Goal: Information Seeking & Learning: Learn about a topic

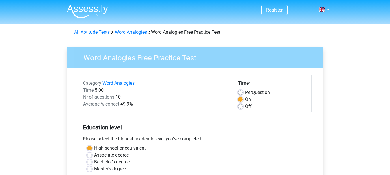
click at [195, 136] on div "Please select the highest academic level you’ve completed." at bounding box center [195, 140] width 233 height 9
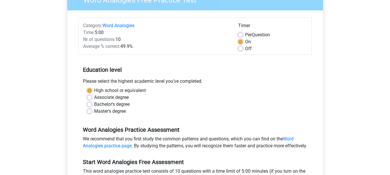
scroll to position [58, 0]
click at [197, 87] on div "Please select the highest academic level you’ve completed." at bounding box center [195, 82] width 233 height 9
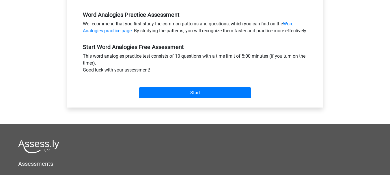
scroll to position [173, 0]
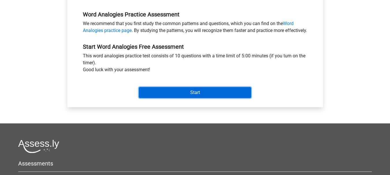
click at [146, 96] on input "Start" at bounding box center [195, 92] width 112 height 11
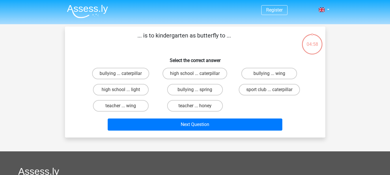
drag, startPoint x: 165, startPoint y: 37, endPoint x: 228, endPoint y: 37, distance: 62.9
click at [225, 37] on p "... is to kindergarten as butterfly to ..." at bounding box center [184, 39] width 220 height 17
click at [228, 37] on p "... is to kindergarten as butterfly to ..." at bounding box center [184, 39] width 220 height 17
click at [133, 99] on div "teacher ... wing" at bounding box center [121, 106] width 74 height 16
click at [133, 103] on label "teacher ... wing" at bounding box center [121, 106] width 56 height 12
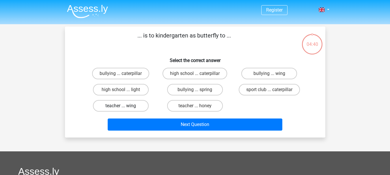
click at [124, 106] on input "teacher ... wing" at bounding box center [123, 108] width 4 height 4
radio input "true"
click at [178, 103] on label "teacher ... honey" at bounding box center [195, 106] width 56 height 12
click at [195, 106] on input "teacher ... honey" at bounding box center [197, 108] width 4 height 4
radio input "true"
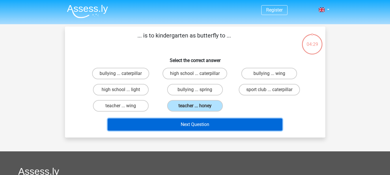
click at [168, 121] on button "Next Question" at bounding box center [195, 125] width 175 height 12
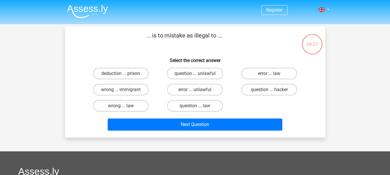
drag, startPoint x: 155, startPoint y: 35, endPoint x: 184, endPoint y: 36, distance: 28.9
click at [181, 35] on p "... is to mistake as illegal to ..." at bounding box center [184, 39] width 220 height 17
click at [187, 37] on p "... is to mistake as illegal to ..." at bounding box center [184, 39] width 220 height 17
click at [121, 107] on input "wrong ... law" at bounding box center [123, 108] width 4 height 4
radio input "true"
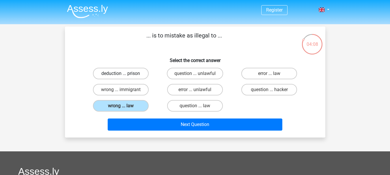
click at [128, 74] on label "deduction ... prison" at bounding box center [121, 74] width 56 height 12
click at [124, 74] on input "deduction ... prison" at bounding box center [123, 76] width 4 height 4
radio input "true"
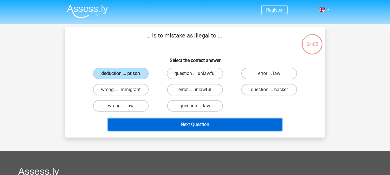
click at [136, 120] on button "Next Question" at bounding box center [195, 125] width 175 height 12
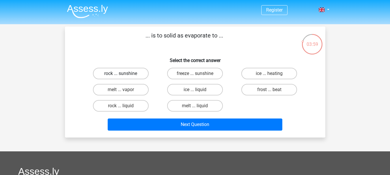
click at [139, 71] on label "rock ... sunshine" at bounding box center [121, 74] width 56 height 12
click at [124, 74] on input "rock ... sunshine" at bounding box center [123, 76] width 4 height 4
radio input "true"
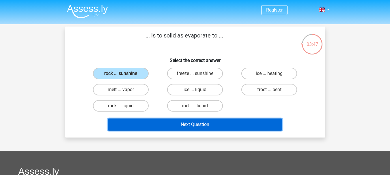
click at [160, 122] on button "Next Question" at bounding box center [195, 125] width 175 height 12
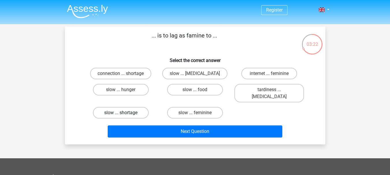
click at [136, 107] on label "slow ... shortage" at bounding box center [121, 113] width 56 height 12
click at [124, 113] on input "slow ... shortage" at bounding box center [123, 115] width 4 height 4
radio input "true"
click at [136, 90] on label "slow ... hunger" at bounding box center [121, 90] width 56 height 12
click at [124, 90] on input "slow ... hunger" at bounding box center [123, 92] width 4 height 4
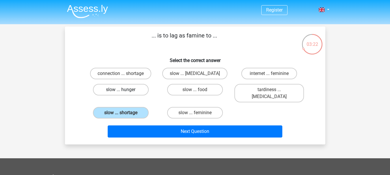
radio input "true"
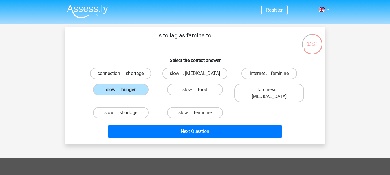
click at [136, 77] on label "connection ... shortage" at bounding box center [120, 74] width 61 height 12
click at [124, 77] on input "connection ... shortage" at bounding box center [123, 76] width 4 height 4
radio input "true"
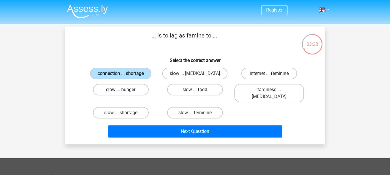
click at [136, 84] on label "slow ... hunger" at bounding box center [121, 90] width 56 height 12
click at [124, 90] on input "slow ... hunger" at bounding box center [123, 92] width 4 height 4
radio input "true"
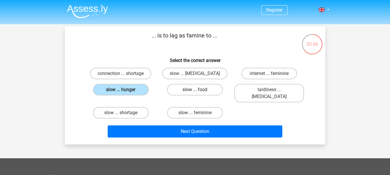
click at [186, 90] on label "slow ... food" at bounding box center [195, 90] width 56 height 12
click at [195, 90] on input "slow ... food" at bounding box center [197, 92] width 4 height 4
radio input "true"
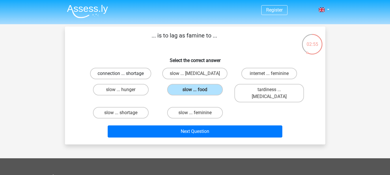
click at [109, 73] on label "connection ... shortage" at bounding box center [120, 74] width 61 height 12
click at [121, 74] on input "connection ... shortage" at bounding box center [123, 76] width 4 height 4
radio input "true"
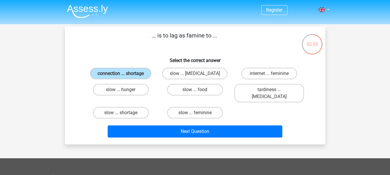
click at [141, 112] on div "slow ... shortage" at bounding box center [121, 113] width 74 height 16
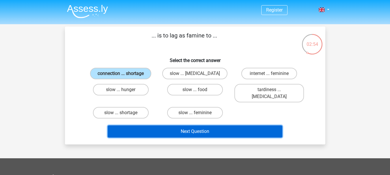
click at [148, 126] on button "Next Question" at bounding box center [195, 132] width 175 height 12
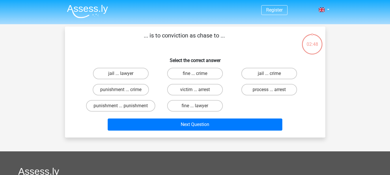
click at [150, 121] on div "... is to conviction as chase to ... Select the correct answer jail ... lawyer …" at bounding box center [195, 82] width 260 height 111
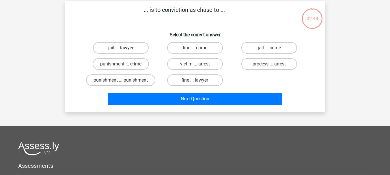
click at [150, 121] on div "Register Nederlands English" at bounding box center [195, 126] width 390 height 304
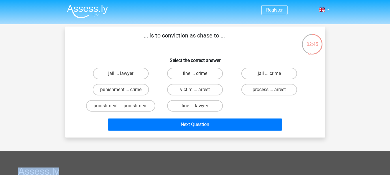
drag, startPoint x: 157, startPoint y: 33, endPoint x: 227, endPoint y: 38, distance: 69.8
click at [219, 38] on p "... is to conviction as chase to ..." at bounding box center [184, 39] width 220 height 17
click at [228, 38] on p "... is to conviction as chase to ..." at bounding box center [184, 39] width 220 height 17
click at [127, 89] on label "punishment ... crime" at bounding box center [121, 90] width 56 height 12
click at [124, 90] on input "punishment ... crime" at bounding box center [123, 92] width 4 height 4
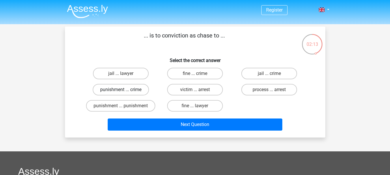
radio input "true"
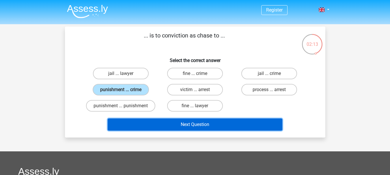
click at [149, 126] on button "Next Question" at bounding box center [195, 125] width 175 height 12
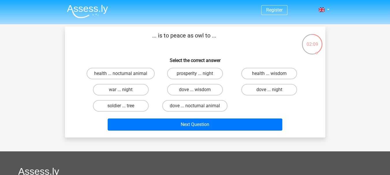
drag, startPoint x: 165, startPoint y: 35, endPoint x: 228, endPoint y: 35, distance: 62.1
click at [219, 35] on p "... is to peace as owl to ..." at bounding box center [184, 39] width 220 height 17
click at [228, 35] on p "... is to peace as owl to ..." at bounding box center [184, 39] width 220 height 17
click at [185, 72] on label "prosperity ... night" at bounding box center [195, 74] width 56 height 12
click at [195, 74] on input "prosperity ... night" at bounding box center [197, 76] width 4 height 4
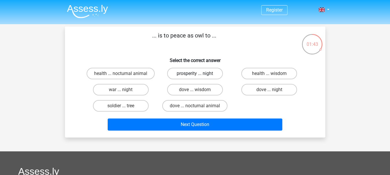
radio input "true"
click at [257, 93] on label "dove ... night" at bounding box center [269, 90] width 56 height 12
click at [269, 93] on input "dove ... night" at bounding box center [271, 92] width 4 height 4
radio input "true"
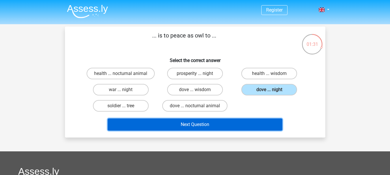
click at [248, 122] on button "Next Question" at bounding box center [195, 125] width 175 height 12
